Goal: Use online tool/utility: Utilize a website feature to perform a specific function

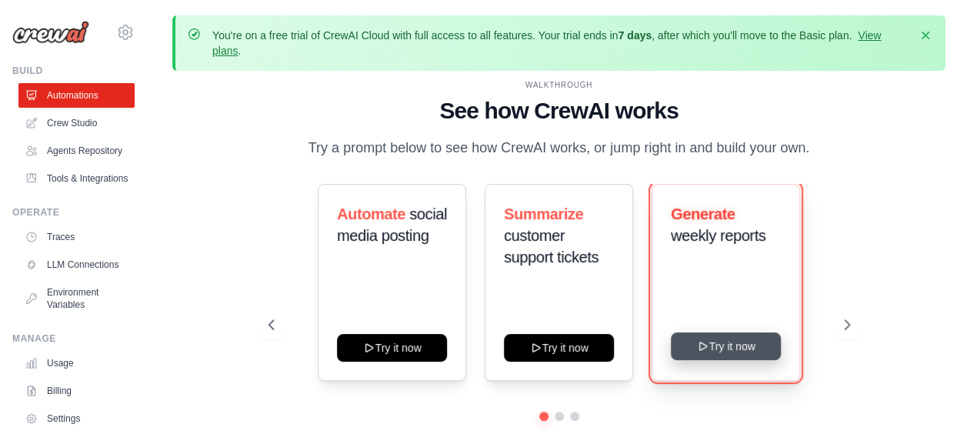
click at [732, 344] on button "Try it now" at bounding box center [726, 346] width 110 height 28
